Goal: Find specific page/section: Find specific page/section

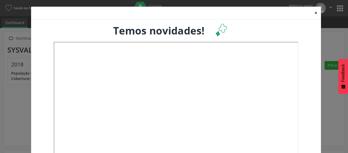
click at [314, 13] on button "×" at bounding box center [316, 13] width 10 height 12
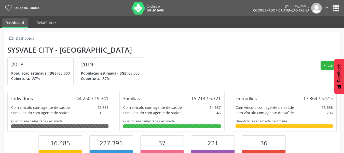
scroll to position [85, 112]
click at [329, 10] on icon "" at bounding box center [327, 8] width 6 height 6
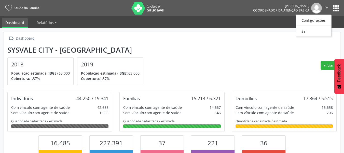
click at [335, 11] on button "apps" at bounding box center [336, 8] width 9 height 9
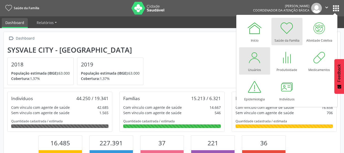
click at [254, 60] on div at bounding box center [254, 57] width 15 height 15
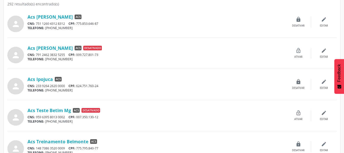
scroll to position [136, 0]
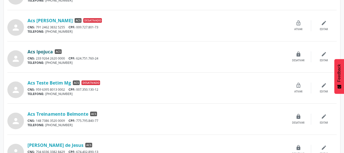
click at [38, 50] on link "Acs Ipojuca" at bounding box center [40, 52] width 25 height 6
